Goal: Transaction & Acquisition: Purchase product/service

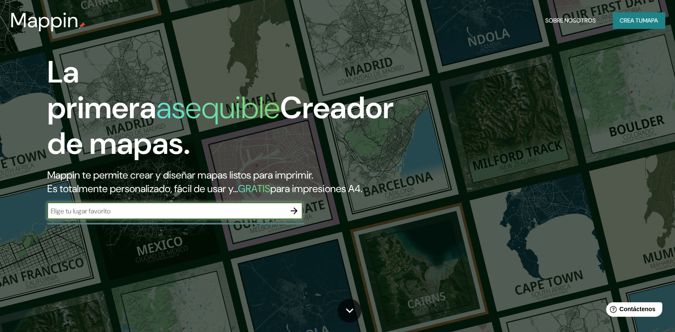
click at [109, 216] on input "text" at bounding box center [166, 211] width 238 height 10
type input "[GEOGRAPHIC_DATA]"
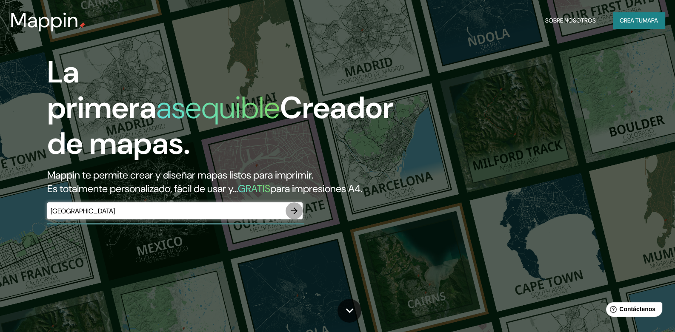
click at [295, 216] on icon "button" at bounding box center [294, 211] width 10 height 10
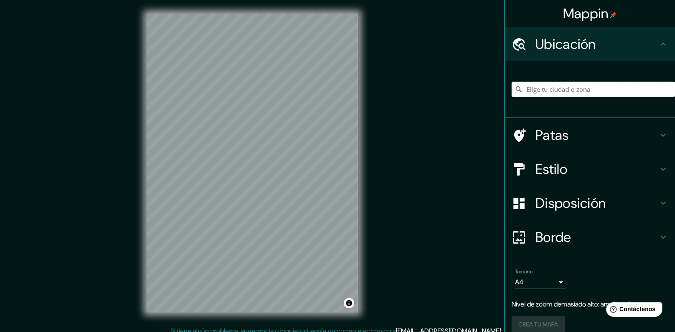
click at [539, 87] on input "Elige tu ciudad o zona" at bounding box center [592, 89] width 163 height 15
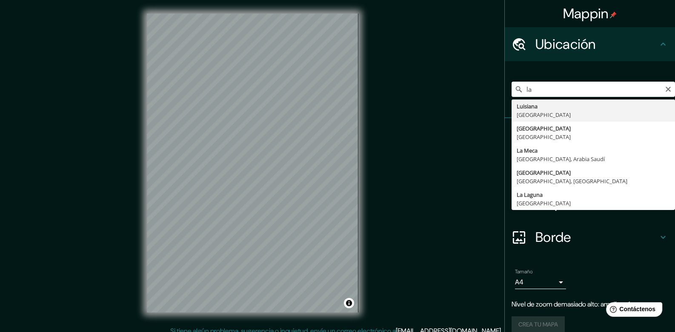
type input "l"
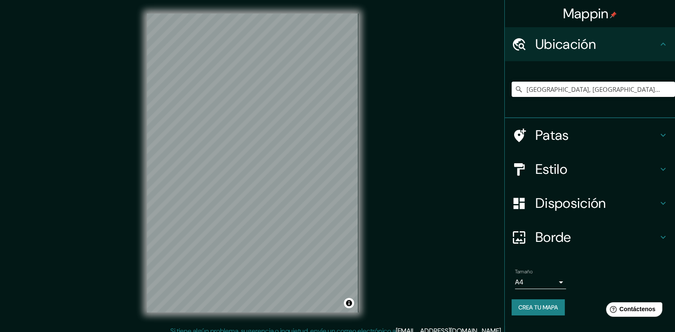
drag, startPoint x: 649, startPoint y: 88, endPoint x: 546, endPoint y: 106, distance: 104.6
click at [546, 106] on div "[GEOGRAPHIC_DATA], [GEOGRAPHIC_DATA][PERSON_NAME], [GEOGRAPHIC_DATA]" at bounding box center [592, 89] width 163 height 43
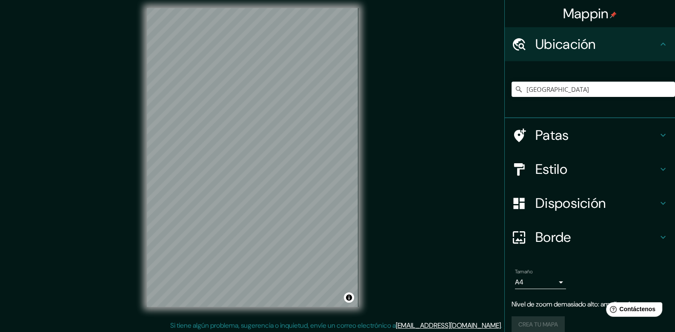
scroll to position [7, 0]
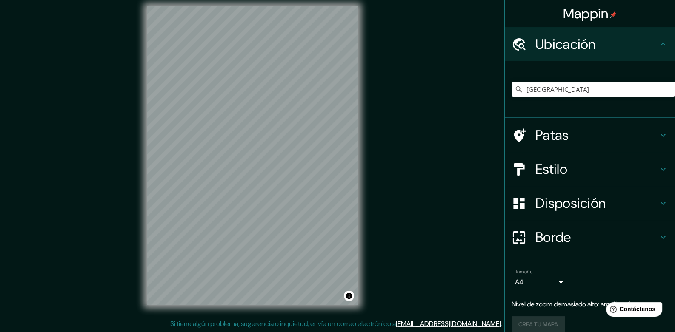
click at [535, 168] on font "Estilo" at bounding box center [551, 169] width 32 height 18
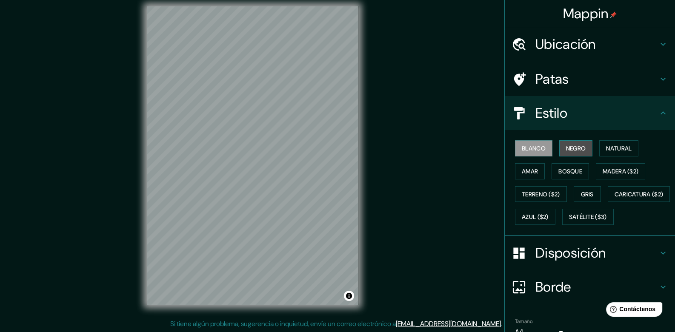
click at [574, 151] on font "Negro" at bounding box center [576, 149] width 20 height 8
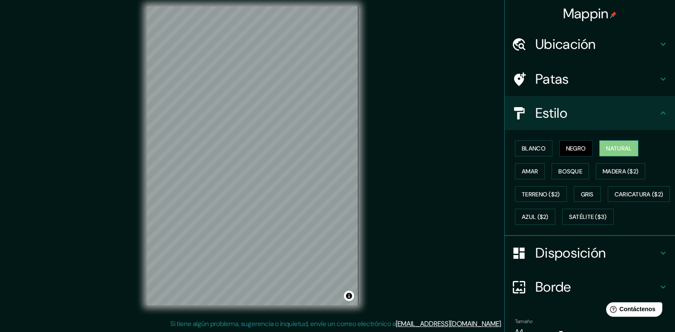
click at [610, 149] on font "Natural" at bounding box center [619, 149] width 26 height 8
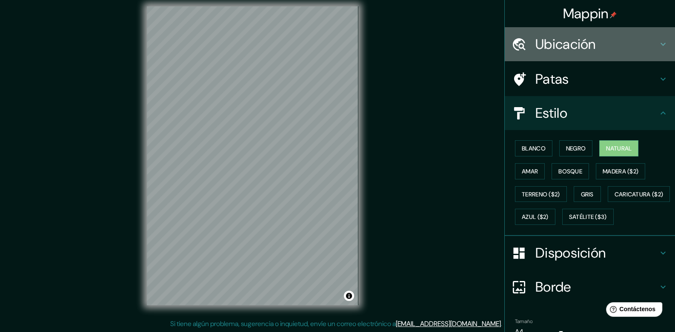
click at [658, 43] on icon at bounding box center [663, 44] width 10 height 10
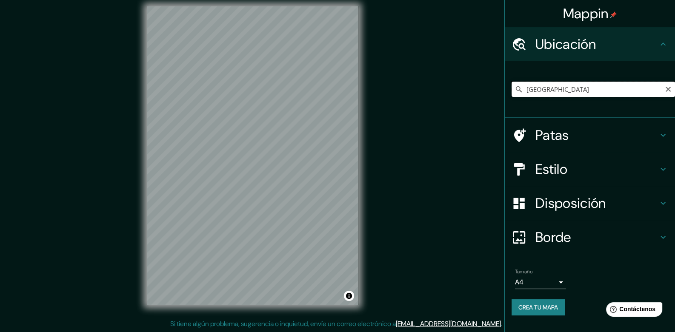
click at [557, 91] on input "[GEOGRAPHIC_DATA]" at bounding box center [592, 89] width 163 height 15
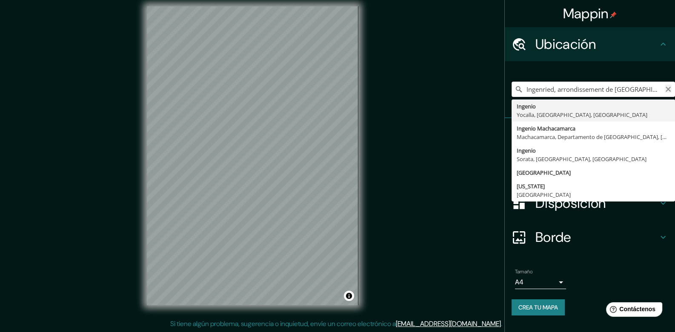
type input "Ingenried, arrondissement de [GEOGRAPHIC_DATA], [GEOGRAPHIC_DATA], [GEOGRAPHIC_…"
click at [666, 87] on icon "Claro" at bounding box center [667, 89] width 5 height 5
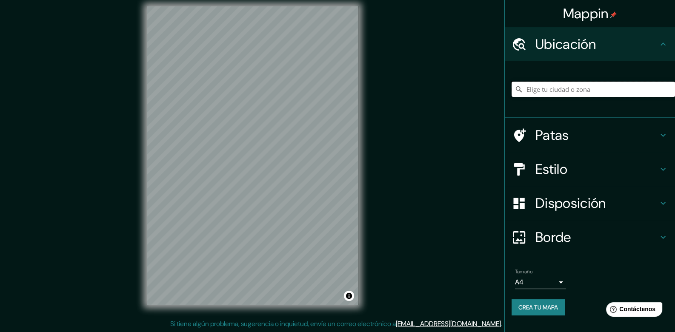
click at [581, 88] on input "Elige tu ciudad o zona" at bounding box center [592, 89] width 163 height 15
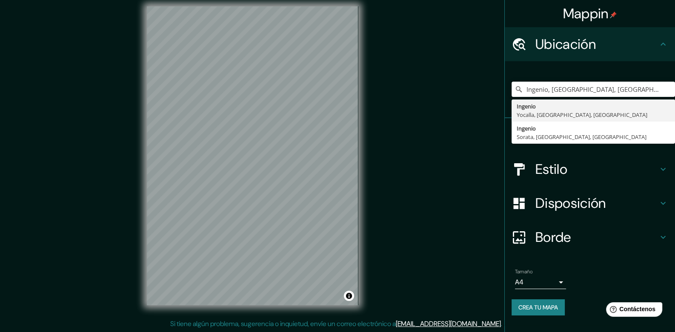
type input "Ingenio, [GEOGRAPHIC_DATA], [GEOGRAPHIC_DATA], [GEOGRAPHIC_DATA]"
click at [655, 170] on h4 "Estilo" at bounding box center [596, 169] width 123 height 17
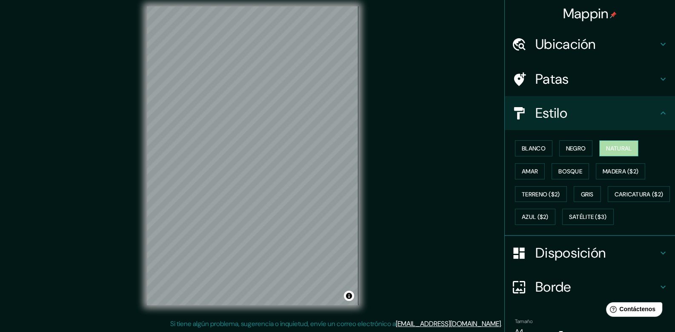
click at [606, 152] on font "Natural" at bounding box center [619, 149] width 26 height 8
click at [574, 168] on font "Bosque" at bounding box center [570, 172] width 24 height 8
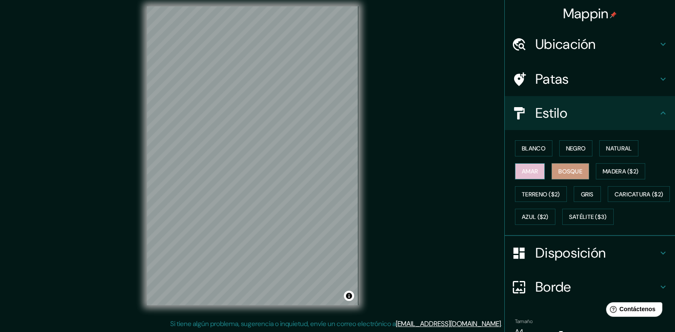
click at [534, 172] on button "Amar" at bounding box center [530, 171] width 30 height 16
click at [618, 169] on font "Madera ($2)" at bounding box center [620, 172] width 36 height 8
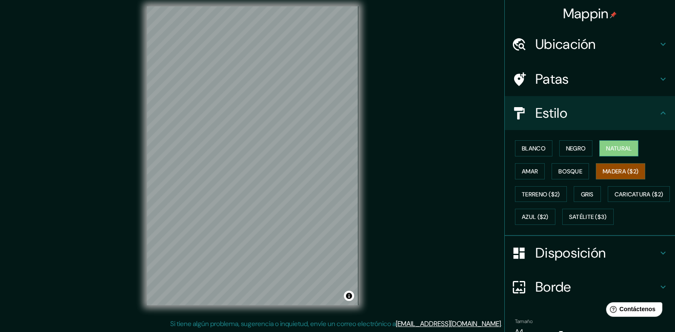
click at [615, 152] on font "Natural" at bounding box center [619, 148] width 26 height 11
click at [361, 175] on div "© Mapbox © OpenStreetMap Improve this map" at bounding box center [252, 156] width 239 height 326
click at [658, 43] on icon at bounding box center [663, 44] width 10 height 10
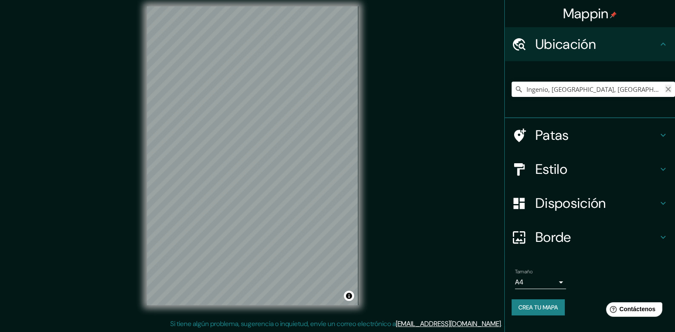
click at [669, 87] on icon "Claro" at bounding box center [667, 89] width 5 height 5
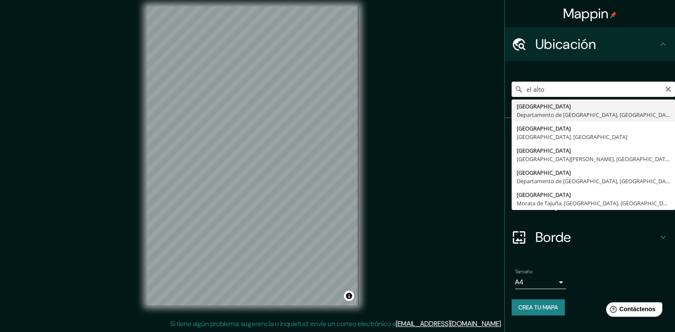
type input "[GEOGRAPHIC_DATA], [GEOGRAPHIC_DATA], [GEOGRAPHIC_DATA]"
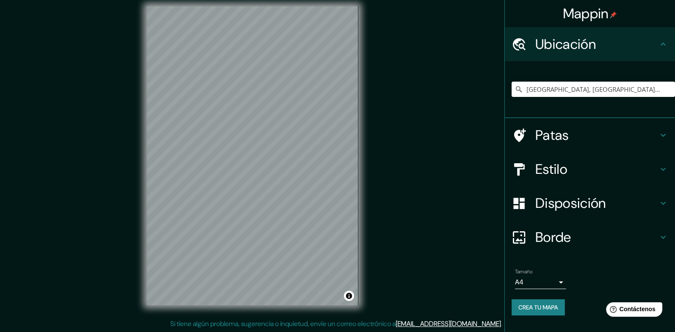
click at [373, 227] on div "Mappin Ubicación [GEOGRAPHIC_DATA], [GEOGRAPHIC_DATA], [GEOGRAPHIC_DATA] Patas …" at bounding box center [337, 163] width 675 height 340
click at [667, 133] on icon at bounding box center [663, 135] width 10 height 10
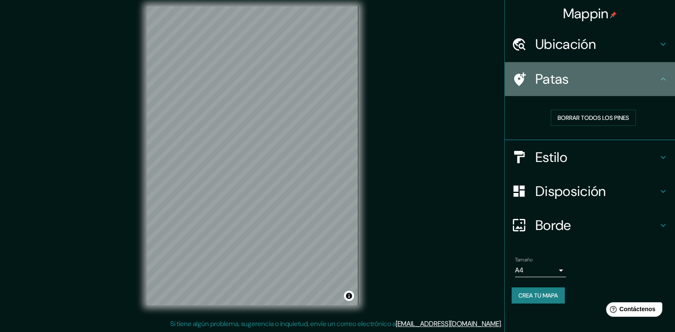
click at [658, 80] on icon at bounding box center [663, 79] width 10 height 10
click at [667, 82] on icon at bounding box center [663, 79] width 10 height 10
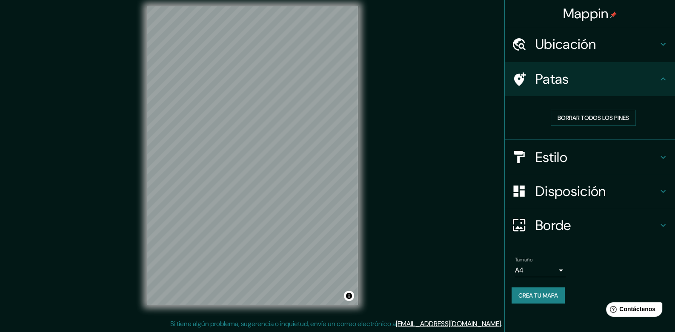
click at [659, 157] on icon at bounding box center [663, 157] width 10 height 10
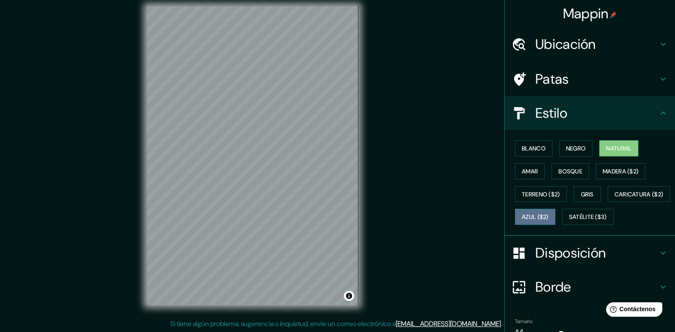
click at [548, 218] on font "Azul ($2)" at bounding box center [535, 218] width 27 height 8
click at [575, 191] on button "Gris" at bounding box center [586, 194] width 27 height 16
drag, startPoint x: 614, startPoint y: 150, endPoint x: 581, endPoint y: 153, distance: 33.3
click at [614, 150] on font "Natural" at bounding box center [619, 149] width 26 height 8
click at [579, 151] on font "Negro" at bounding box center [576, 149] width 20 height 8
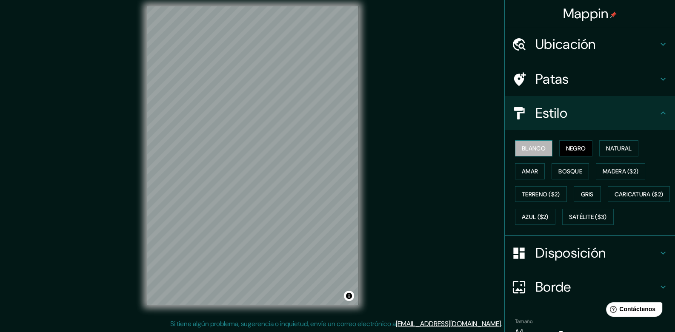
click at [536, 150] on font "Blanco" at bounding box center [534, 149] width 24 height 8
click at [610, 146] on font "Natural" at bounding box center [619, 149] width 26 height 8
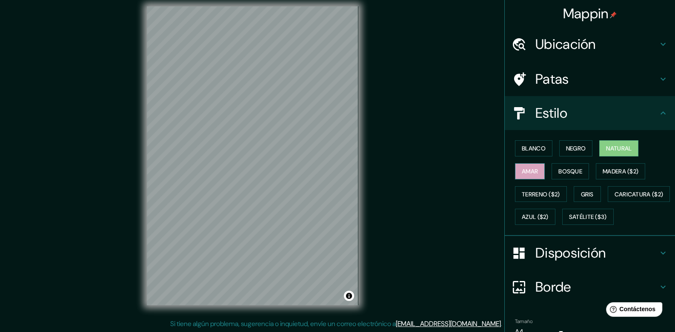
click at [535, 170] on button "Amar" at bounding box center [530, 171] width 30 height 16
click at [577, 150] on font "Negro" at bounding box center [576, 149] width 20 height 8
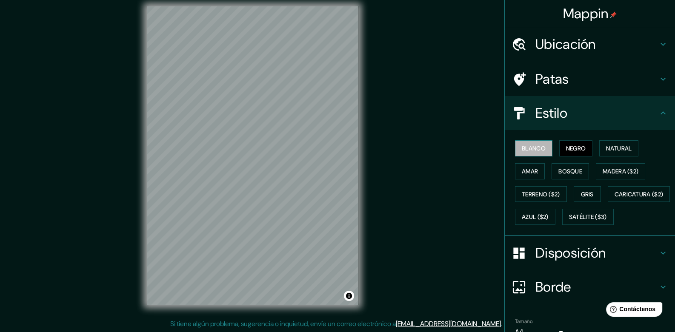
click at [539, 147] on font "Blanco" at bounding box center [534, 149] width 24 height 8
click at [610, 149] on font "Natural" at bounding box center [619, 149] width 26 height 8
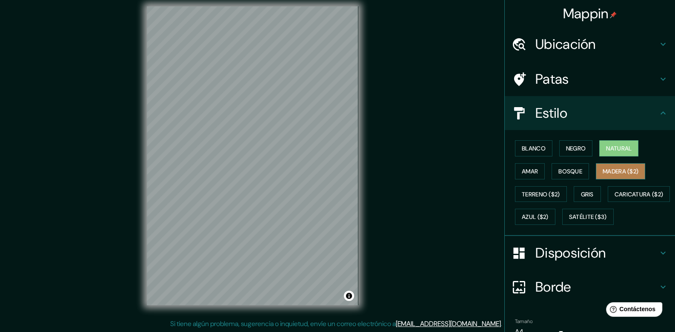
click at [611, 171] on font "Madera ($2)" at bounding box center [620, 172] width 36 height 8
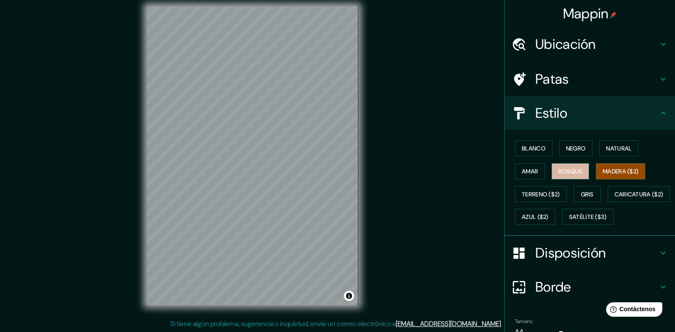
click at [573, 176] on button "Bosque" at bounding box center [569, 171] width 37 height 16
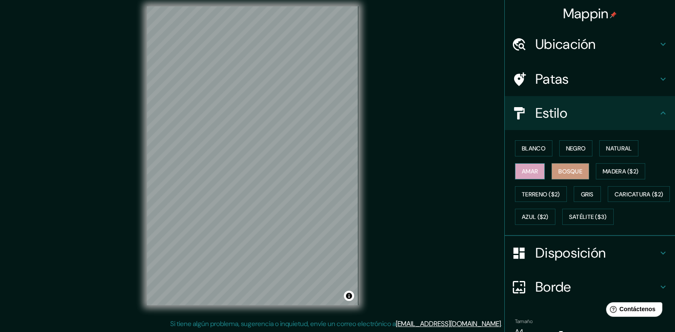
click at [532, 173] on font "Amar" at bounding box center [530, 172] width 16 height 8
click at [659, 80] on icon at bounding box center [663, 79] width 10 height 10
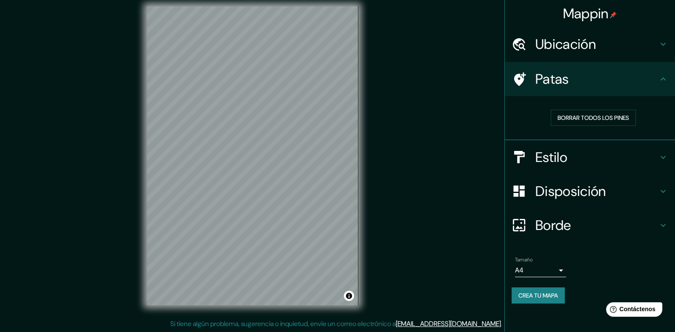
click at [661, 191] on icon at bounding box center [663, 191] width 10 height 10
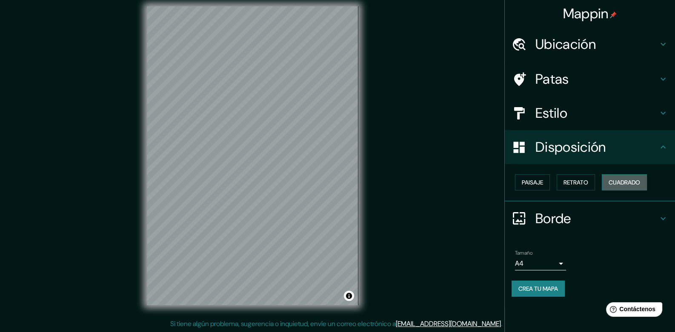
click at [617, 184] on font "Cuadrado" at bounding box center [623, 183] width 31 height 8
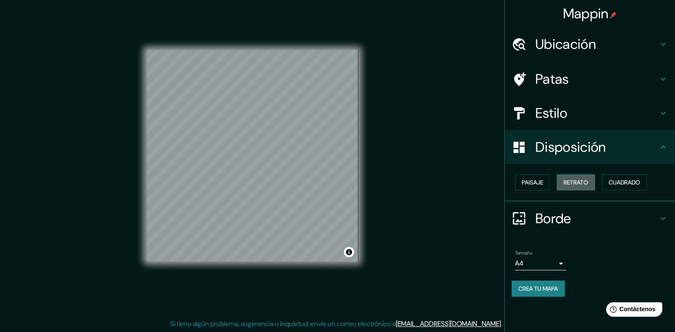
click at [591, 182] on button "Retrato" at bounding box center [575, 182] width 38 height 16
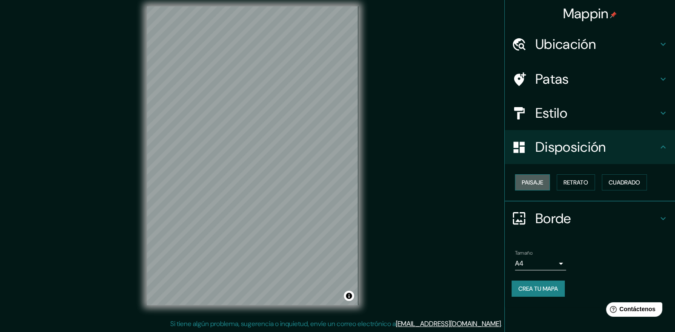
click at [544, 182] on button "Paisaje" at bounding box center [532, 182] width 35 height 16
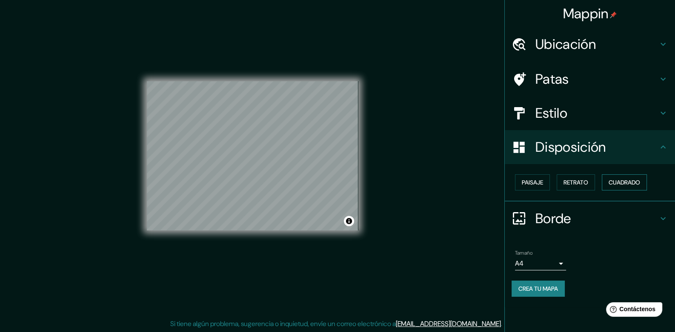
click at [613, 184] on font "Cuadrado" at bounding box center [623, 183] width 31 height 8
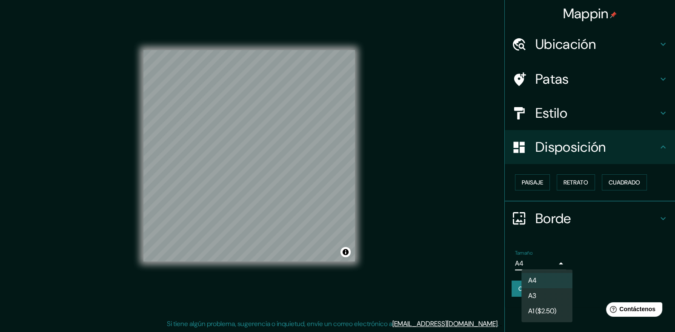
click at [561, 262] on body "Mappin Ubicación [GEOGRAPHIC_DATA], [GEOGRAPHIC_DATA], [GEOGRAPHIC_DATA] Patas …" at bounding box center [337, 159] width 675 height 332
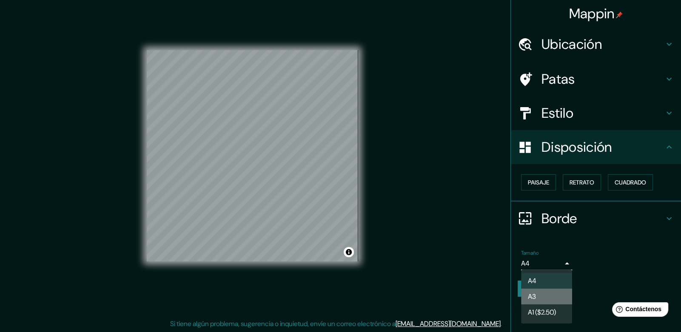
click at [545, 296] on li "A3" at bounding box center [546, 297] width 51 height 16
type input "a4"
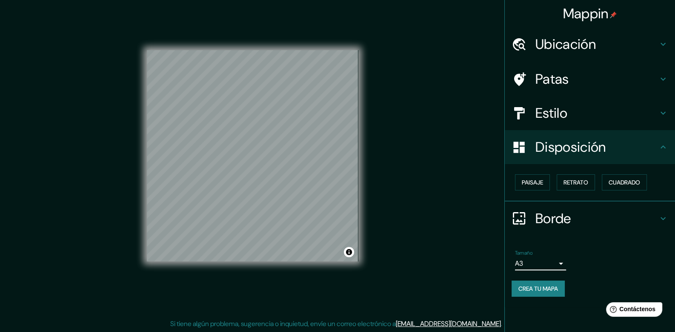
click at [555, 285] on font "Crea tu mapa" at bounding box center [538, 289] width 40 height 8
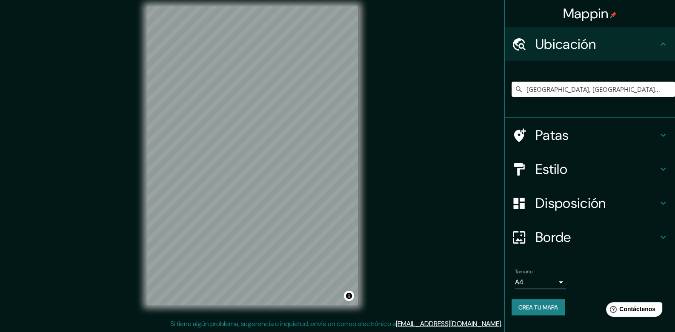
click at [658, 92] on input "[GEOGRAPHIC_DATA], [GEOGRAPHIC_DATA], [GEOGRAPHIC_DATA]" at bounding box center [592, 89] width 163 height 15
click at [658, 168] on icon at bounding box center [663, 169] width 10 height 10
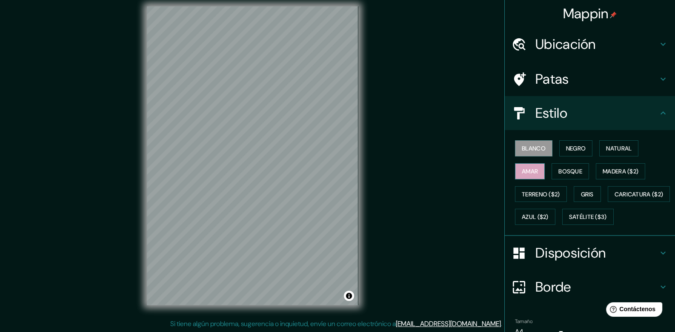
click at [535, 171] on button "Amar" at bounding box center [530, 171] width 30 height 16
click at [618, 151] on font "Natural" at bounding box center [619, 149] width 26 height 8
click at [530, 169] on font "Amar" at bounding box center [530, 172] width 16 height 8
click at [621, 262] on h4 "Disposición" at bounding box center [596, 253] width 123 height 17
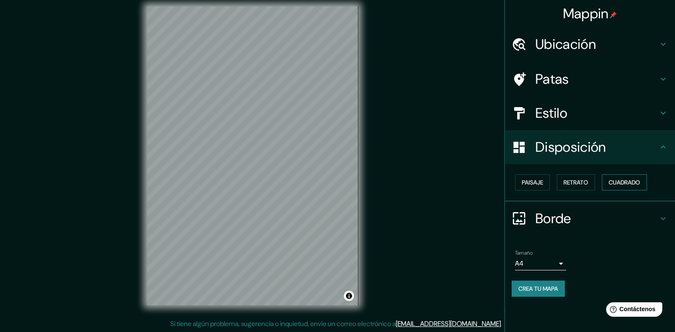
click at [618, 182] on font "Cuadrado" at bounding box center [623, 183] width 31 height 8
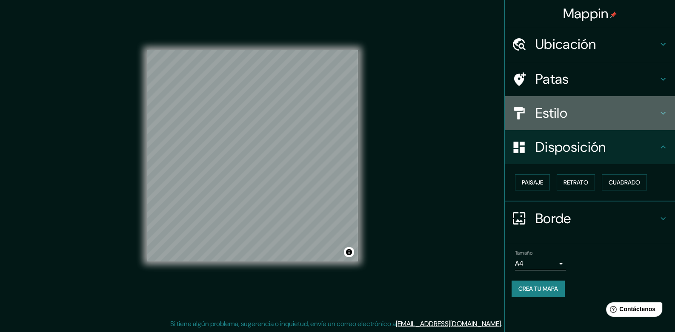
click at [657, 113] on h4 "Estilo" at bounding box center [596, 113] width 123 height 17
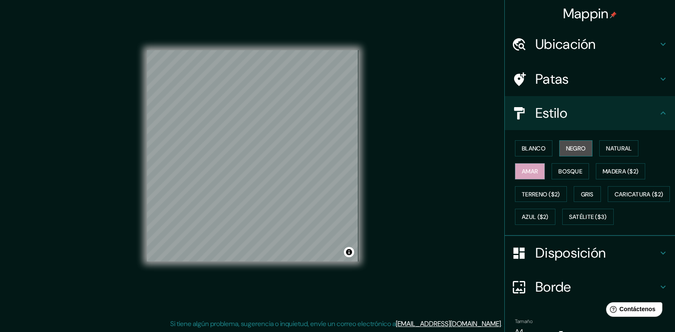
click at [566, 150] on font "Negro" at bounding box center [576, 149] width 20 height 8
click at [527, 148] on font "Blanco" at bounding box center [534, 149] width 24 height 8
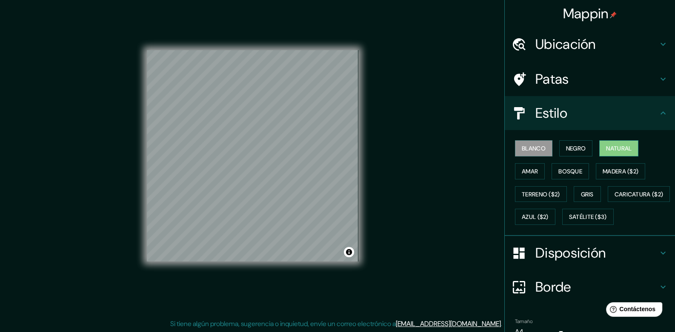
click at [600, 148] on button "Natural" at bounding box center [618, 148] width 39 height 16
click at [569, 221] on font "Satélite ($3)" at bounding box center [588, 218] width 38 height 8
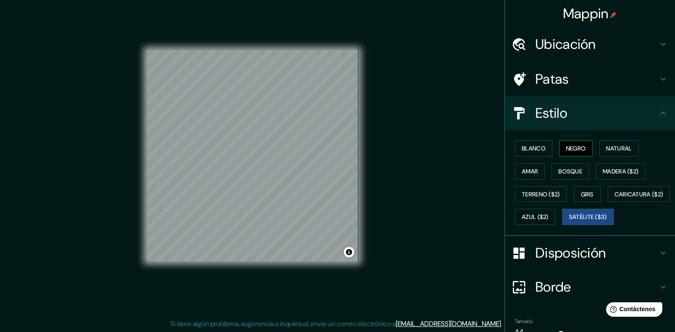
click at [566, 148] on font "Negro" at bounding box center [576, 149] width 20 height 8
click at [569, 221] on font "Satélite ($3)" at bounding box center [588, 218] width 38 height 8
click at [566, 151] on font "Negro" at bounding box center [576, 149] width 20 height 8
click at [514, 294] on icon at bounding box center [519, 287] width 12 height 12
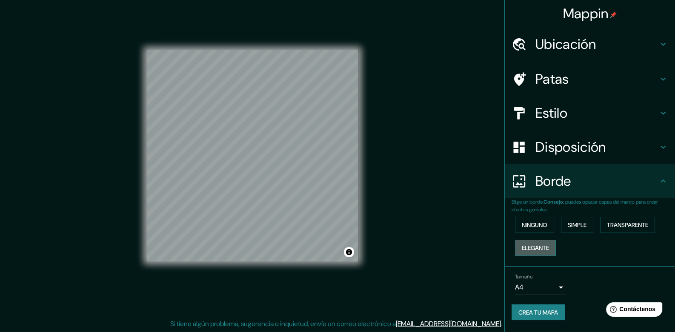
click at [542, 249] on font "Elegante" at bounding box center [535, 248] width 27 height 8
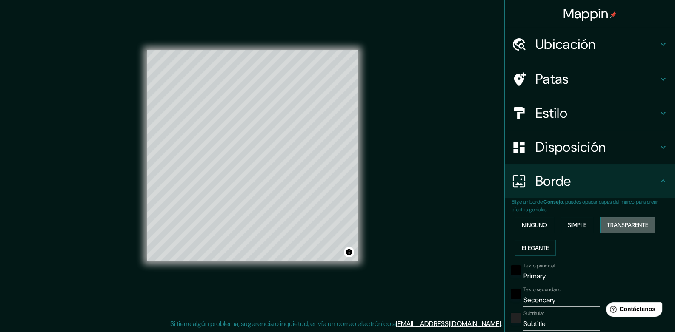
click at [610, 227] on font "Transparente" at bounding box center [627, 225] width 41 height 8
drag, startPoint x: 544, startPoint y: 276, endPoint x: 493, endPoint y: 279, distance: 51.6
click at [497, 282] on div "Mappin Ubicación El Alto, Departamento de La Paz, Bolivia Patas Estilo Disposic…" at bounding box center [337, 163] width 675 height 340
type input "238"
type input "40"
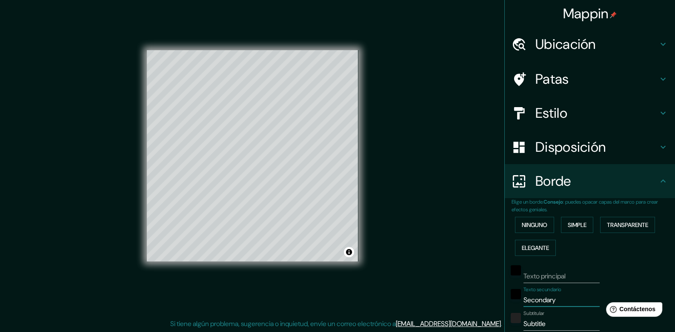
drag, startPoint x: 559, startPoint y: 301, endPoint x: 498, endPoint y: 314, distance: 62.5
click at [504, 314] on div "Mappin Ubicación El Alto, Departamento de La Paz, Bolivia Patas Estilo Disposic…" at bounding box center [589, 166] width 171 height 332
type input "238"
type input "40"
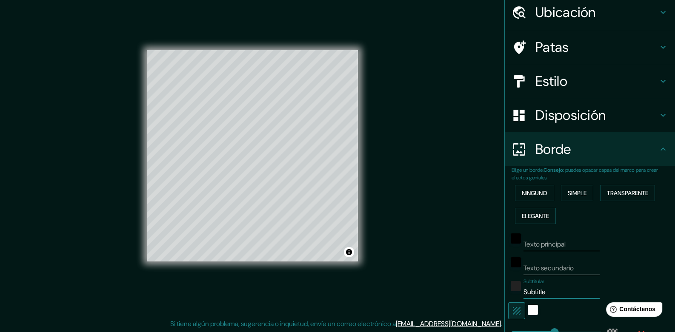
scroll to position [87, 0]
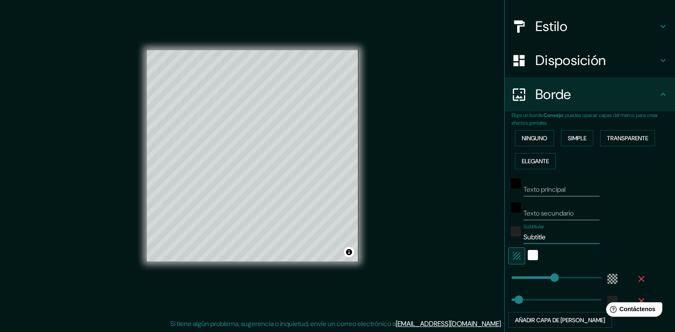
drag, startPoint x: 543, startPoint y: 321, endPoint x: 485, endPoint y: 328, distance: 57.9
click at [485, 328] on div "Mappin Ubicación El Alto, Departamento de La Paz, Bolivia Patas Estilo Disposic…" at bounding box center [337, 163] width 675 height 340
type input "238"
type input "40"
type input "238"
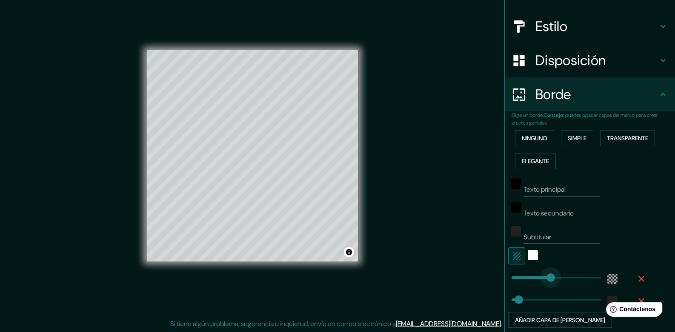
type input "325"
drag, startPoint x: 547, startPoint y: 275, endPoint x: 564, endPoint y: 288, distance: 20.6
type input "40"
type input "492"
drag, startPoint x: 562, startPoint y: 277, endPoint x: 594, endPoint y: 280, distance: 31.7
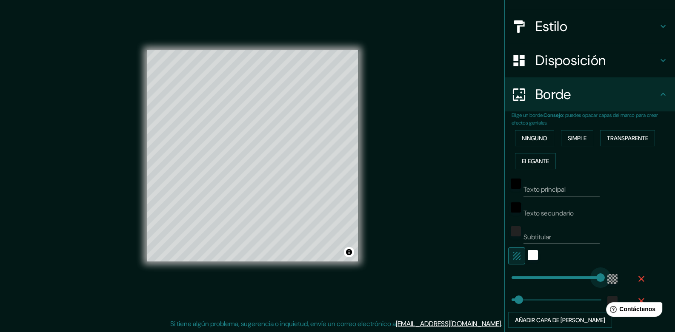
type input "40"
type input "0"
drag, startPoint x: 593, startPoint y: 276, endPoint x: 490, endPoint y: 285, distance: 104.1
type input "257"
drag, startPoint x: 513, startPoint y: 300, endPoint x: 551, endPoint y: 307, distance: 39.3
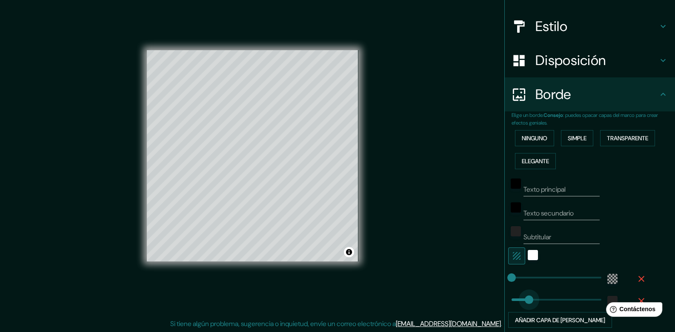
type input "0"
drag, startPoint x: 551, startPoint y: 300, endPoint x: 496, endPoint y: 301, distance: 54.9
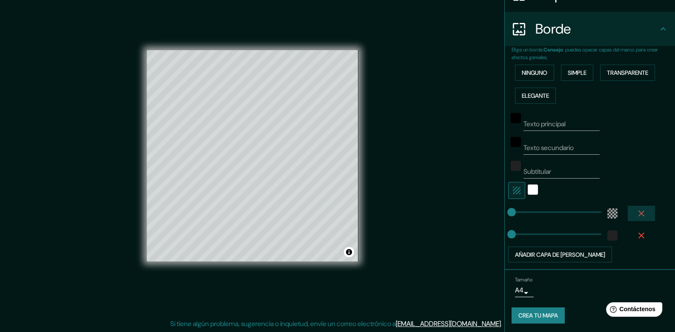
click at [636, 214] on icon "button" at bounding box center [641, 213] width 10 height 10
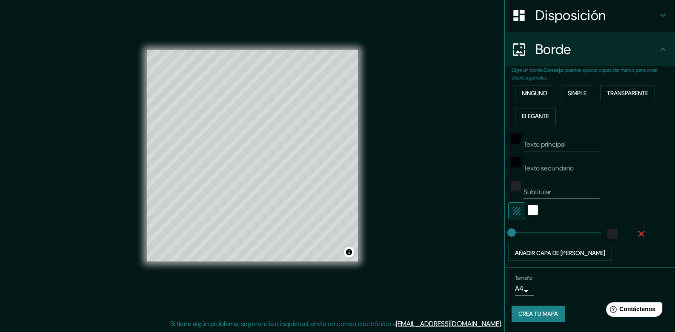
scroll to position [130, 0]
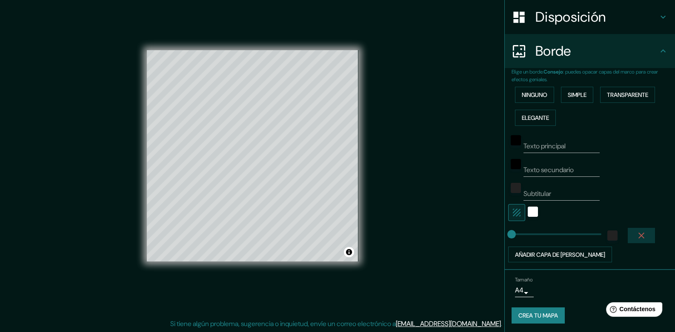
click at [638, 233] on icon "button" at bounding box center [641, 236] width 6 height 6
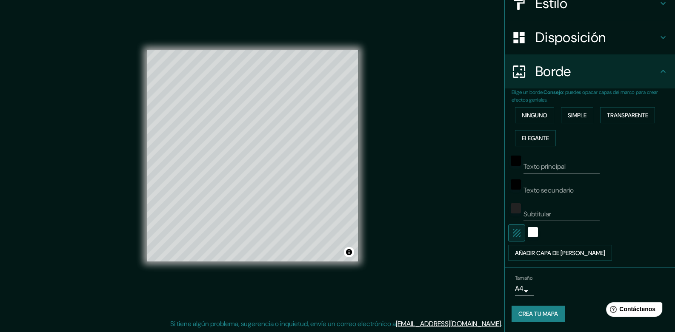
scroll to position [108, 0]
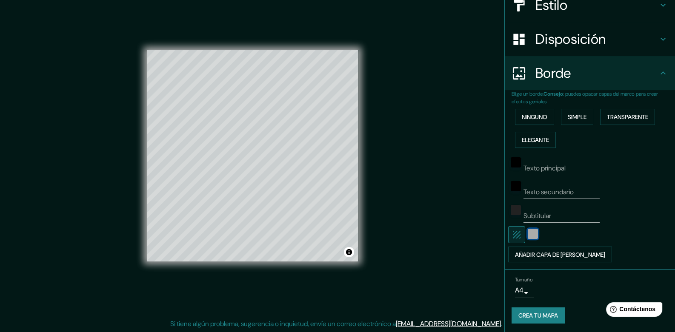
click at [527, 235] on div "blanco" at bounding box center [532, 234] width 10 height 10
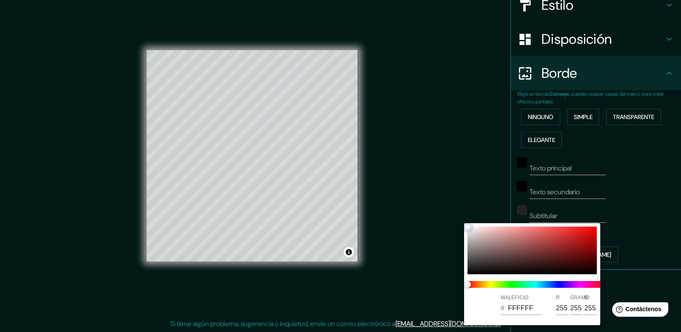
click at [484, 260] on div at bounding box center [531, 251] width 129 height 48
type input "4D4343"
type input "77"
type input "67"
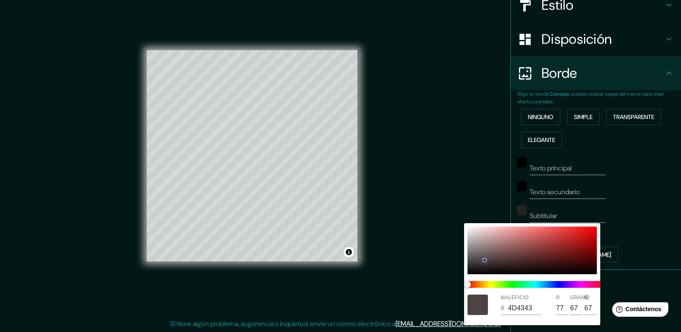
click at [470, 263] on div at bounding box center [531, 251] width 129 height 48
type input "3D3C3C"
type input "61"
type input "60"
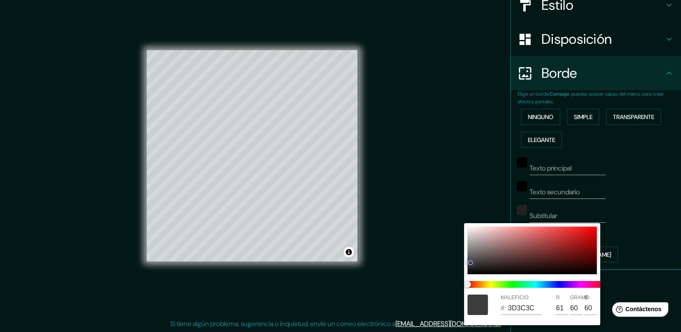
drag, startPoint x: 472, startPoint y: 267, endPoint x: 472, endPoint y: 274, distance: 6.8
click at [472, 270] on div at bounding box center [531, 251] width 129 height 48
type input "141313"
type input "20"
type input "19"
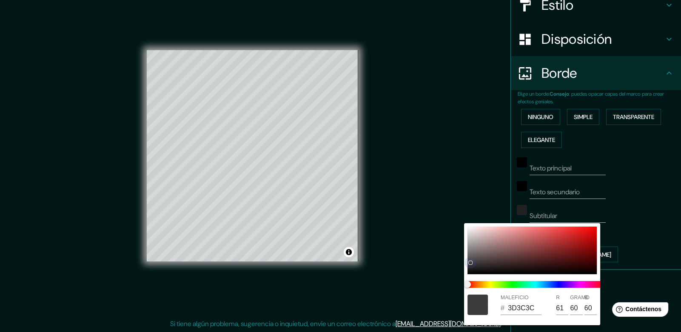
type input "19"
drag, startPoint x: 483, startPoint y: 265, endPoint x: 477, endPoint y: 265, distance: 6.0
click at [483, 265] on div at bounding box center [531, 251] width 129 height 48
type input "2D2727"
type input "45"
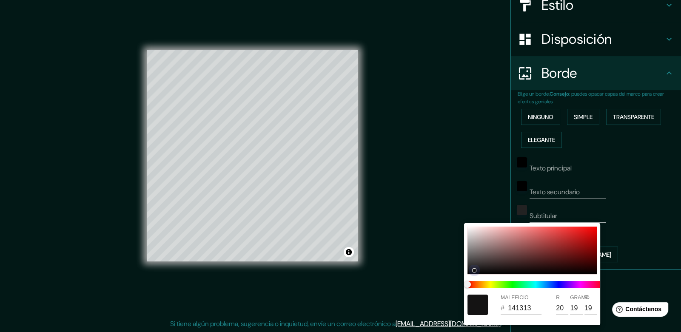
type input "39"
click at [473, 259] on div at bounding box center [531, 251] width 129 height 48
type input "4D4A4A"
type input "77"
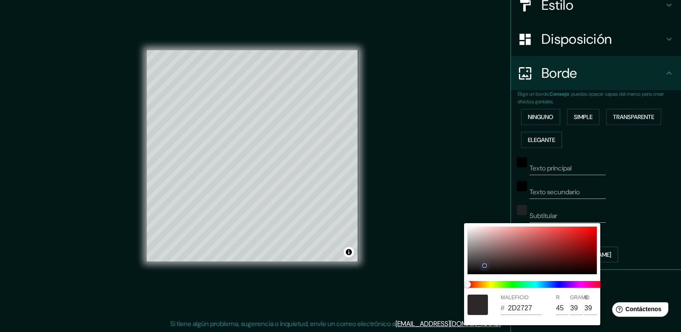
type input "74"
click at [471, 252] on div at bounding box center [531, 251] width 129 height 48
type input "797575"
type input "121"
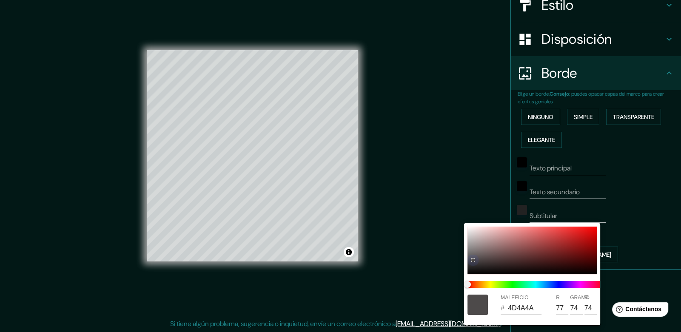
type input "117"
click at [470, 273] on div at bounding box center [531, 251] width 129 height 48
type input "060606"
type input "6"
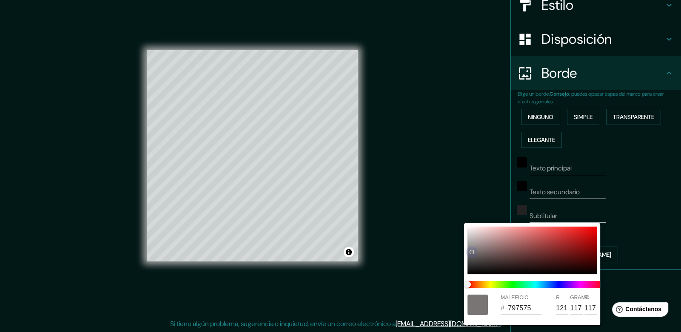
type input "6"
click at [664, 250] on div at bounding box center [340, 166] width 681 height 332
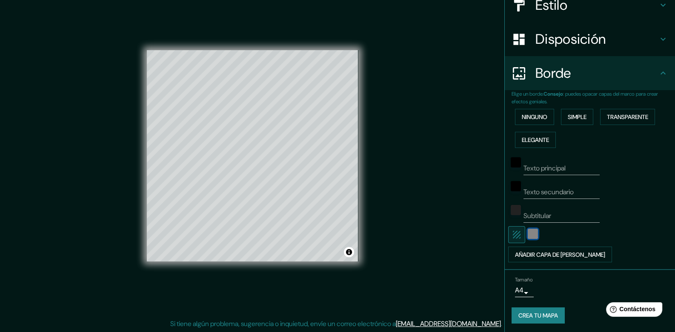
click at [527, 230] on div "color-060606" at bounding box center [532, 234] width 10 height 10
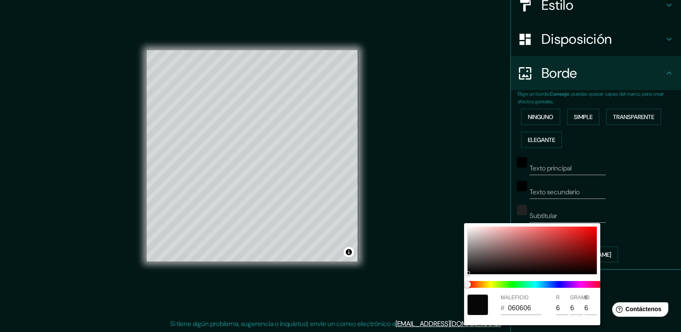
click at [451, 267] on div at bounding box center [340, 166] width 681 height 332
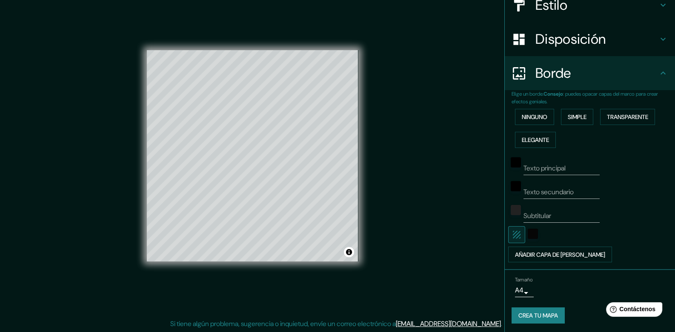
click at [513, 236] on icon "button" at bounding box center [517, 235] width 8 height 8
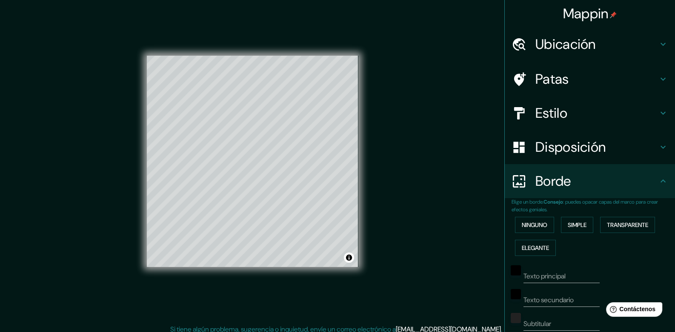
scroll to position [0, 0]
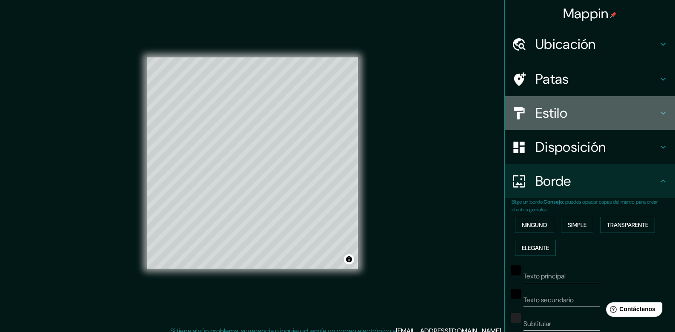
click at [647, 114] on h4 "Estilo" at bounding box center [596, 113] width 123 height 17
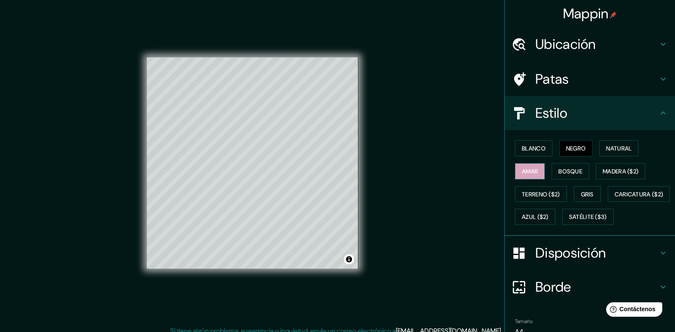
click at [522, 171] on font "Amar" at bounding box center [530, 172] width 16 height 8
click at [558, 171] on font "Bosque" at bounding box center [570, 172] width 24 height 8
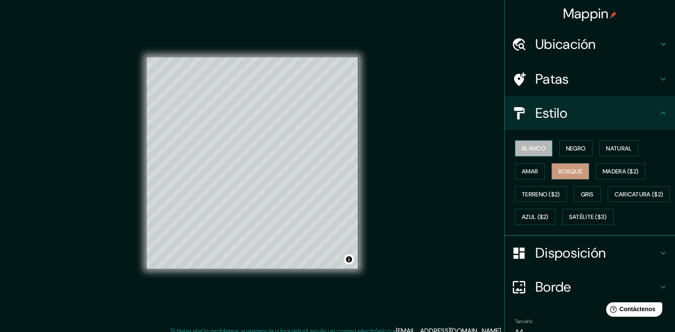
click at [539, 151] on font "Blanco" at bounding box center [534, 149] width 24 height 8
click at [559, 149] on button "Negro" at bounding box center [576, 148] width 34 height 16
click at [544, 148] on button "Blanco" at bounding box center [533, 148] width 37 height 16
click at [566, 148] on font "Negro" at bounding box center [576, 149] width 20 height 8
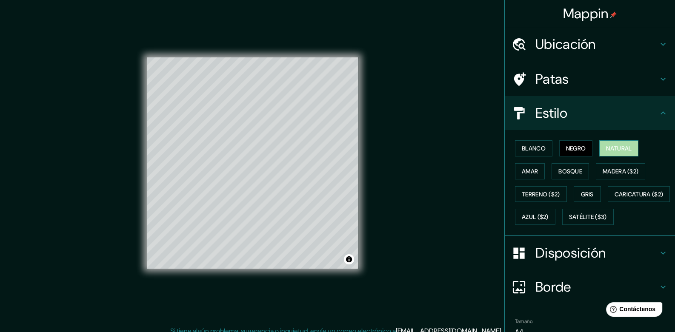
click at [606, 148] on font "Natural" at bounding box center [619, 149] width 26 height 8
click at [568, 149] on font "Negro" at bounding box center [576, 149] width 20 height 8
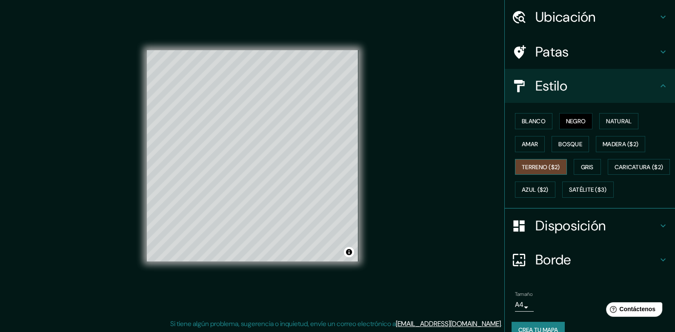
scroll to position [64, 0]
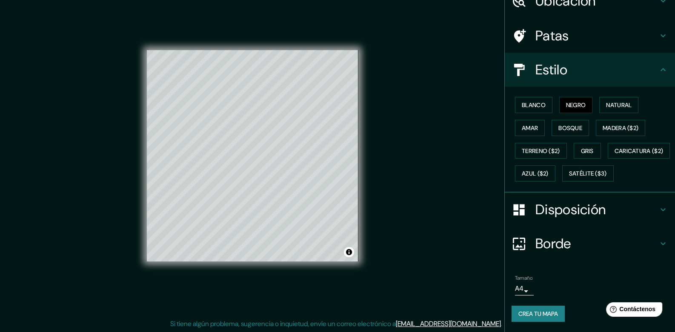
click at [661, 211] on icon at bounding box center [663, 210] width 10 height 10
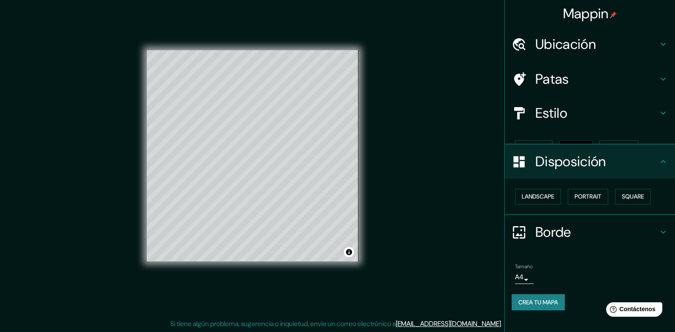
scroll to position [0, 0]
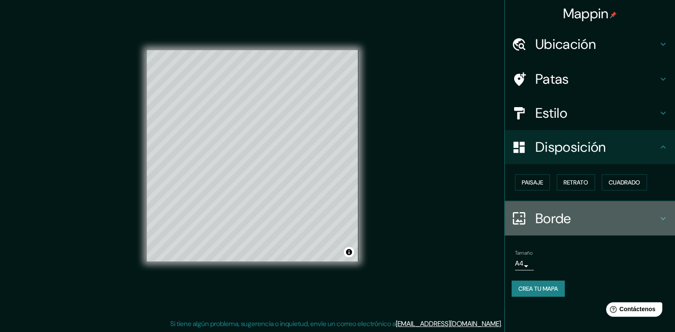
drag, startPoint x: 661, startPoint y: 221, endPoint x: 661, endPoint y: 228, distance: 6.4
click at [661, 224] on div "Borde" at bounding box center [589, 219] width 170 height 34
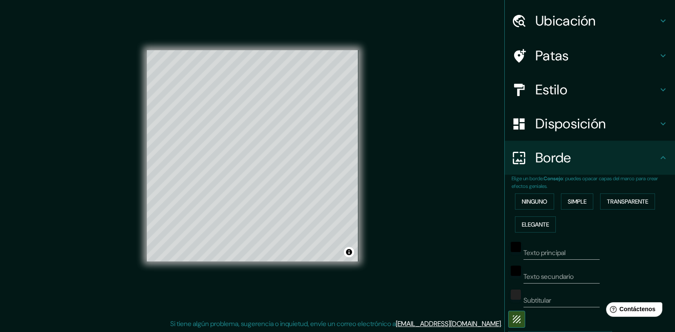
scroll to position [108, 0]
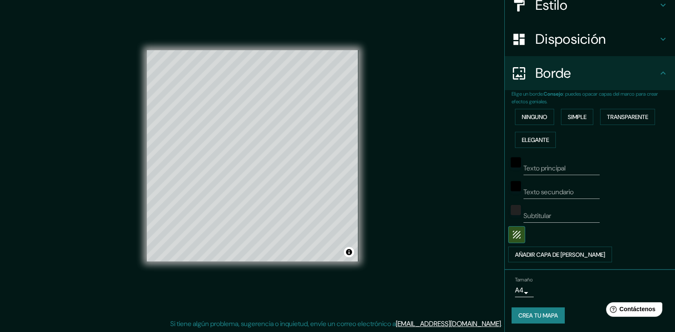
click at [518, 316] on font "Crea tu mapa" at bounding box center [538, 316] width 40 height 8
click at [517, 317] on div "Crea tu mapa" at bounding box center [589, 316] width 157 height 16
click at [535, 318] on font "Crea tu mapa" at bounding box center [538, 316] width 40 height 8
click at [537, 315] on div "Crea tu mapa" at bounding box center [589, 316] width 157 height 16
click at [530, 320] on button "Crea tu mapa" at bounding box center [537, 316] width 53 height 16
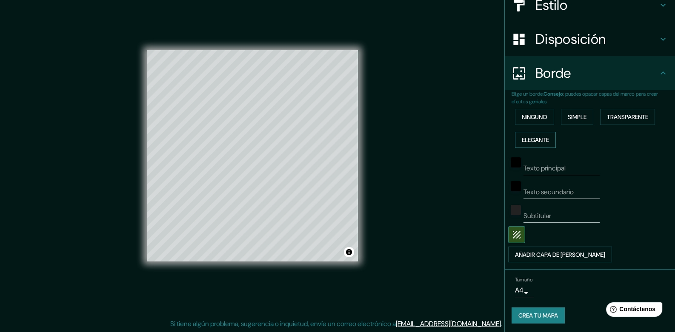
click at [535, 146] on button "Elegante" at bounding box center [535, 140] width 41 height 16
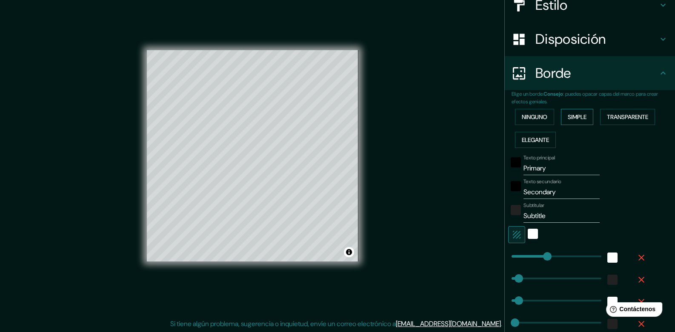
click at [589, 114] on button "Simple" at bounding box center [577, 117] width 32 height 16
click at [542, 122] on button "Ninguno" at bounding box center [534, 117] width 39 height 16
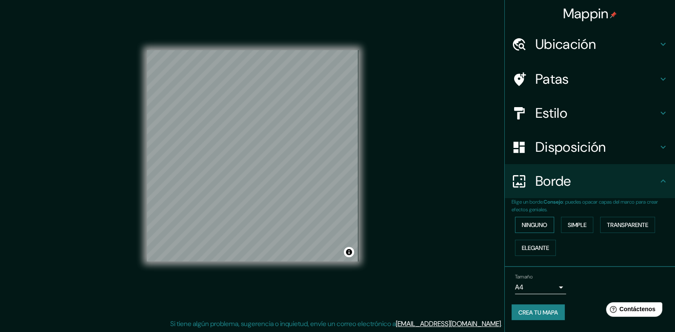
scroll to position [0, 0]
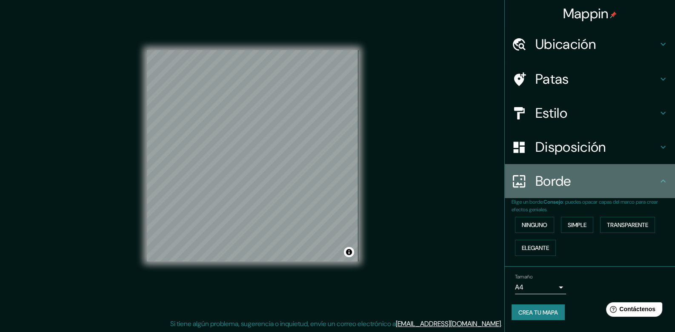
click at [661, 179] on icon at bounding box center [663, 181] width 10 height 10
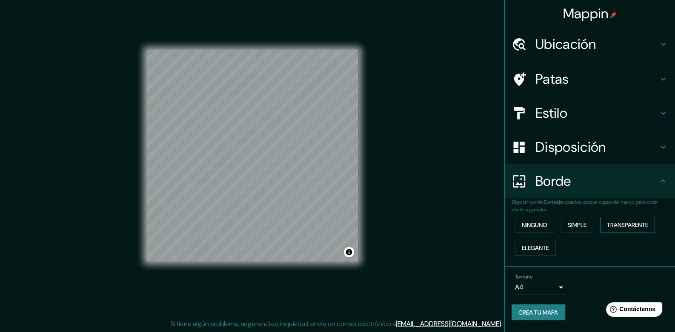
click at [646, 225] on font "Transparente" at bounding box center [627, 225] width 41 height 8
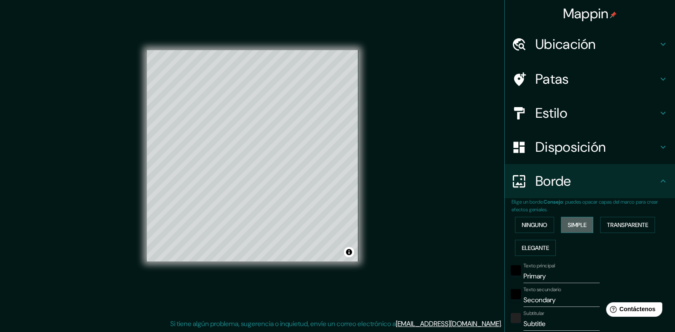
click at [583, 222] on button "Simple" at bounding box center [577, 225] width 32 height 16
click at [542, 227] on font "Ninguno" at bounding box center [535, 225] width 26 height 8
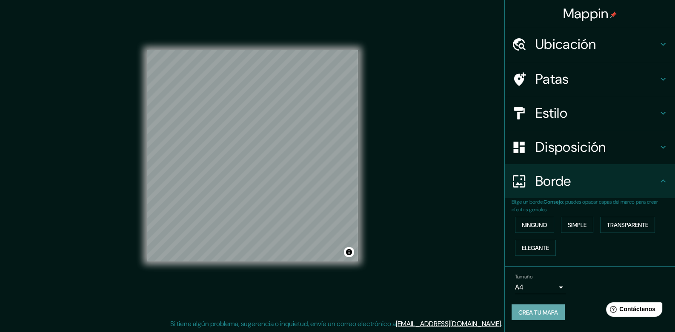
click at [536, 311] on font "Crea tu mapa" at bounding box center [538, 313] width 40 height 8
click at [548, 311] on font "Crea tu mapa" at bounding box center [538, 313] width 40 height 8
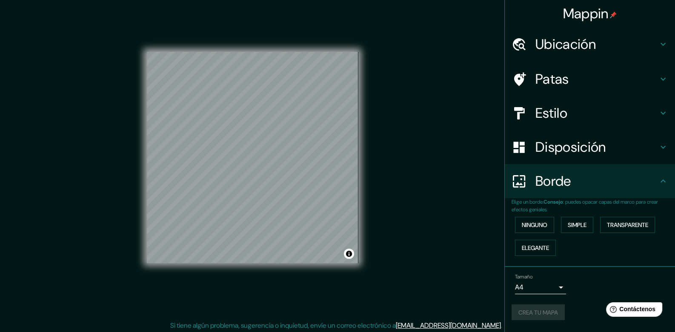
scroll to position [7, 0]
